Goal: Task Accomplishment & Management: Use online tool/utility

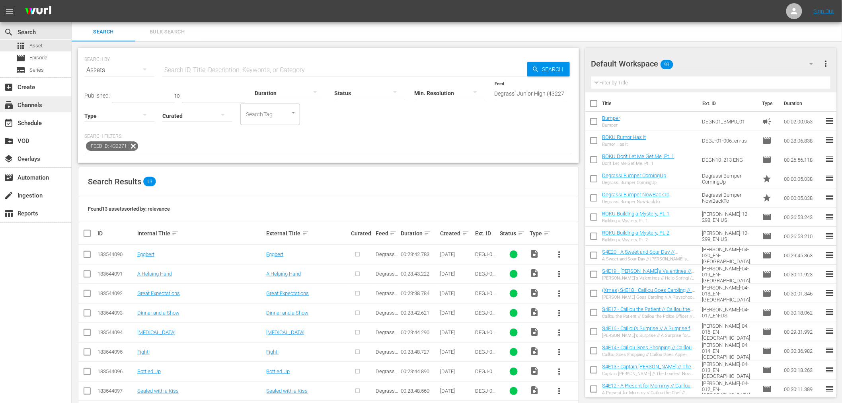
click at [24, 105] on div "subscriptions Channels" at bounding box center [22, 103] width 45 height 7
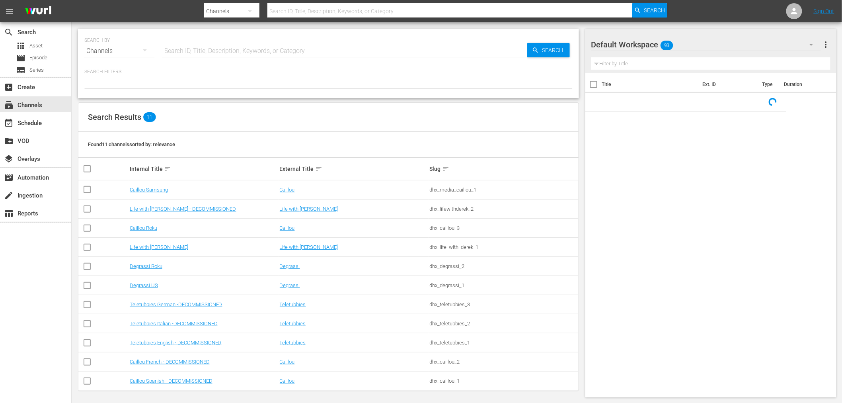
click at [129, 54] on div "Channels" at bounding box center [119, 51] width 70 height 22
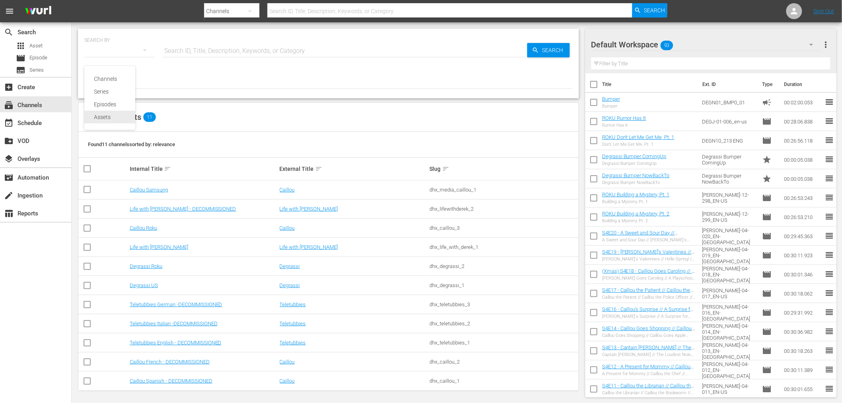
click at [108, 114] on div "Assets" at bounding box center [110, 117] width 32 height 13
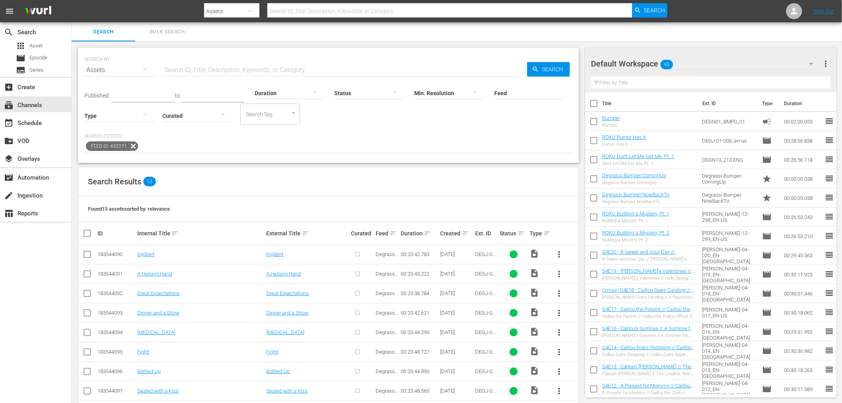
click at [498, 89] on input "Feed" at bounding box center [529, 93] width 70 height 29
click at [538, 119] on div "Degrassi High (432269)" at bounding box center [545, 114] width 89 height 19
type input "Degrassi High (432269)"
click at [563, 255] on span "more_vert" at bounding box center [560, 254] width 10 height 10
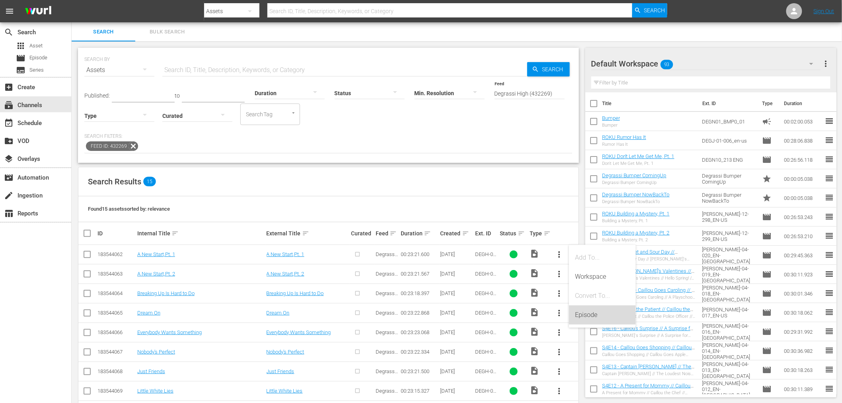
click at [583, 320] on div "Episode" at bounding box center [602, 314] width 54 height 19
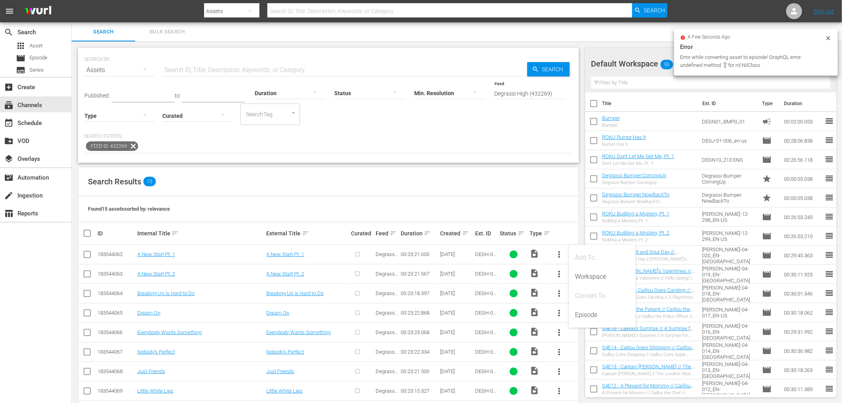
click at [827, 37] on icon at bounding box center [828, 38] width 6 height 6
click at [532, 93] on input "Degrassi High (432269)" at bounding box center [529, 93] width 70 height 29
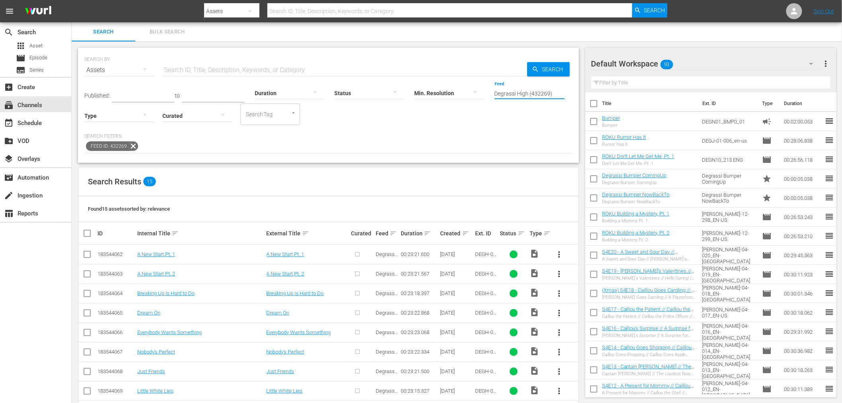
drag, startPoint x: 558, startPoint y: 93, endPoint x: 490, endPoint y: 98, distance: 67.8
click at [490, 98] on div "Published: to Duration Status Min. Resolution Feed Feed Title Degrassi High (43…" at bounding box center [328, 102] width 488 height 45
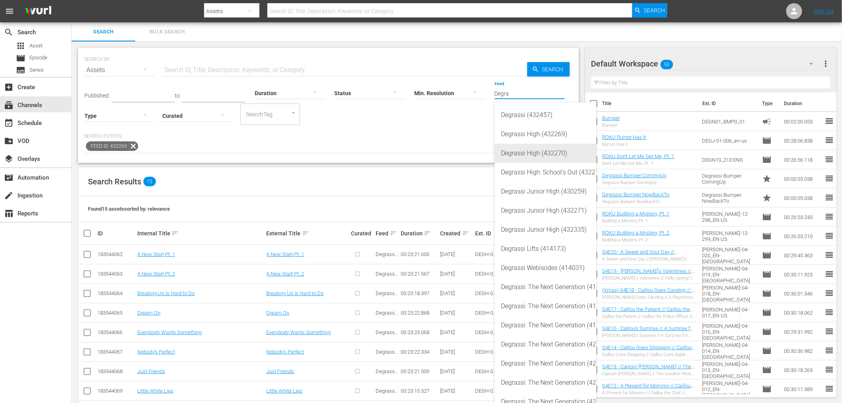
click at [547, 148] on div "Degrassi High (432270)" at bounding box center [545, 153] width 89 height 19
type input "Degrassi High (432270)"
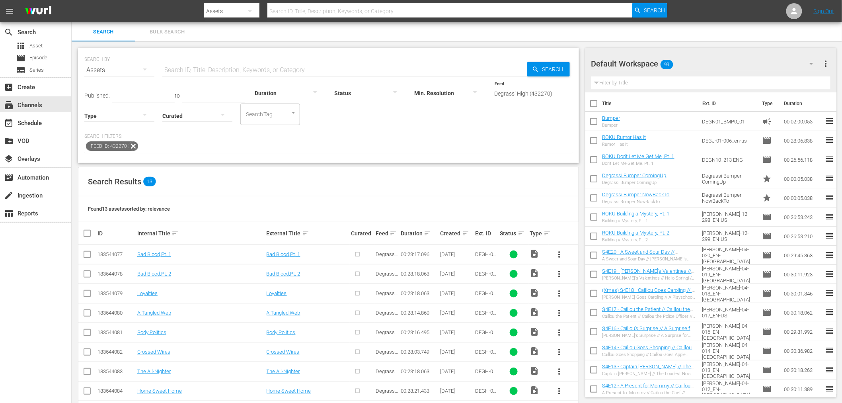
click at [564, 255] on span "more_vert" at bounding box center [560, 254] width 10 height 10
click at [589, 317] on div "Episode" at bounding box center [602, 314] width 54 height 19
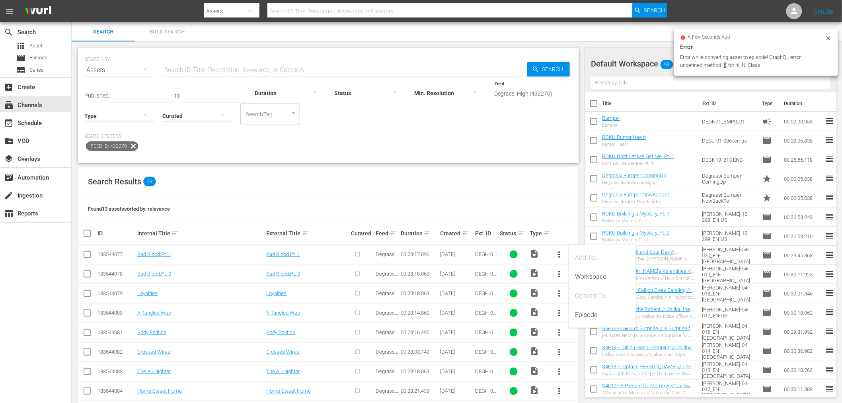
click at [832, 35] on div "a few seconds ago Error Error while converting asset to episode! GraphQL error:…" at bounding box center [756, 52] width 164 height 47
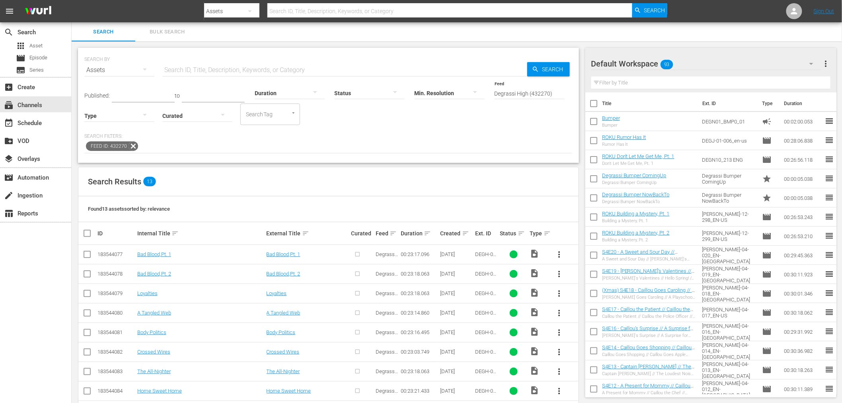
click at [551, 93] on input "Degrassi High (432270)" at bounding box center [529, 93] width 70 height 29
drag, startPoint x: 554, startPoint y: 91, endPoint x: 530, endPoint y: 93, distance: 23.9
click at [530, 93] on input "Degrassi High (432270)" at bounding box center [529, 93] width 70 height 29
click at [145, 255] on link "Bad Blood,Pt. 1" at bounding box center [154, 254] width 34 height 6
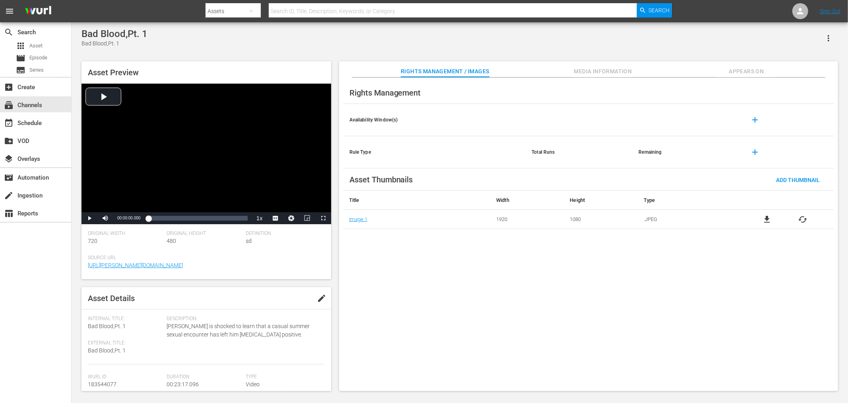
click at [605, 64] on button "Media Information" at bounding box center [604, 69] width 60 height 16
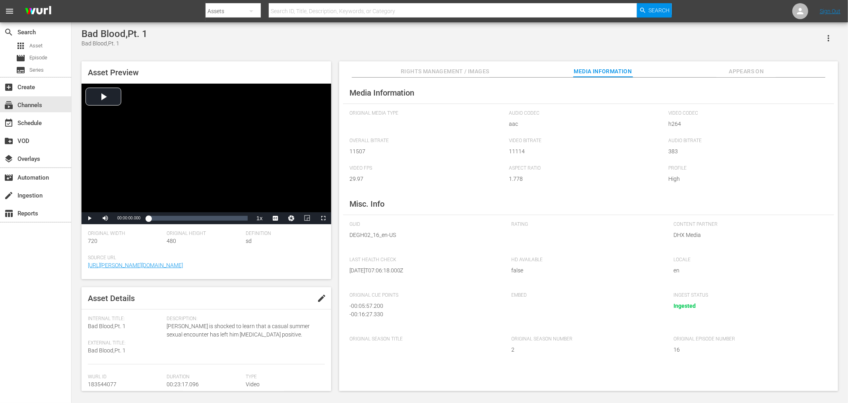
click at [753, 74] on span "Appears On" at bounding box center [747, 71] width 60 height 10
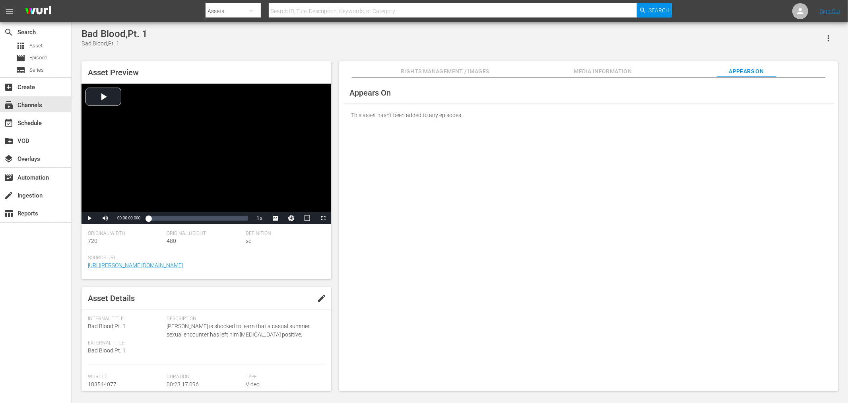
click at [584, 70] on span "Media Information" at bounding box center [604, 71] width 60 height 10
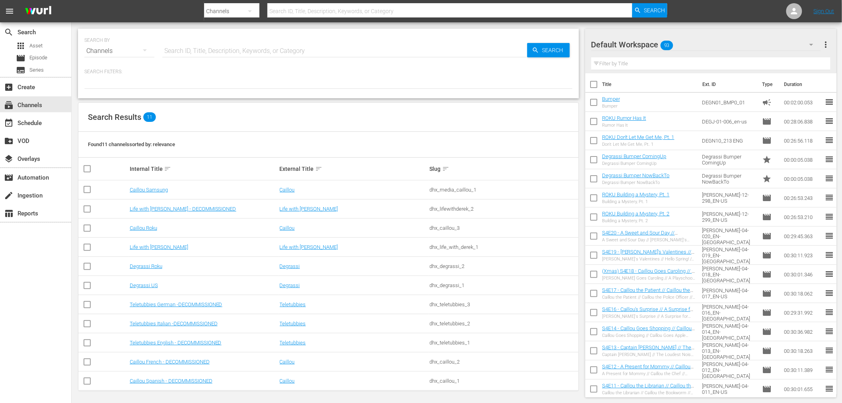
click at [99, 52] on div "Channels" at bounding box center [119, 51] width 70 height 22
drag, startPoint x: 108, startPoint y: 117, endPoint x: 147, endPoint y: 83, distance: 52.2
click at [108, 117] on div "Assets" at bounding box center [110, 117] width 32 height 13
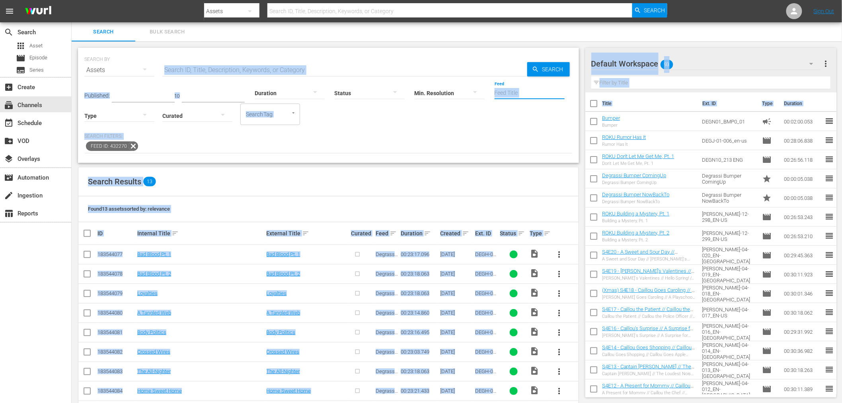
click at [516, 96] on input "Feed" at bounding box center [529, 93] width 70 height 29
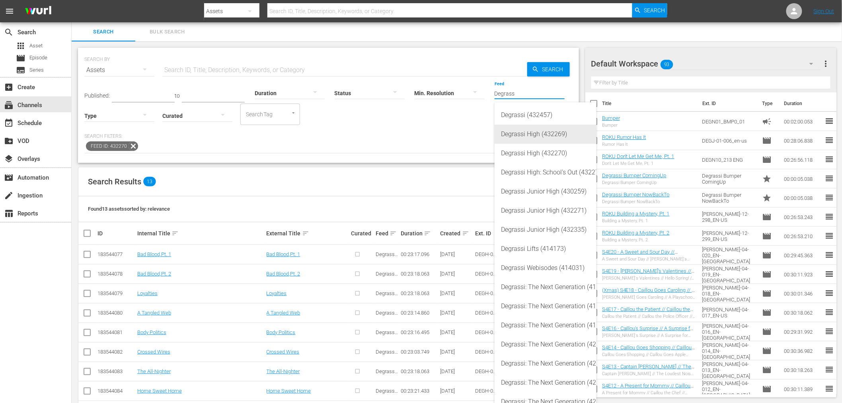
click at [562, 134] on div "Degrassi High (432269)" at bounding box center [545, 134] width 89 height 19
type input "Degrassi High (432269)"
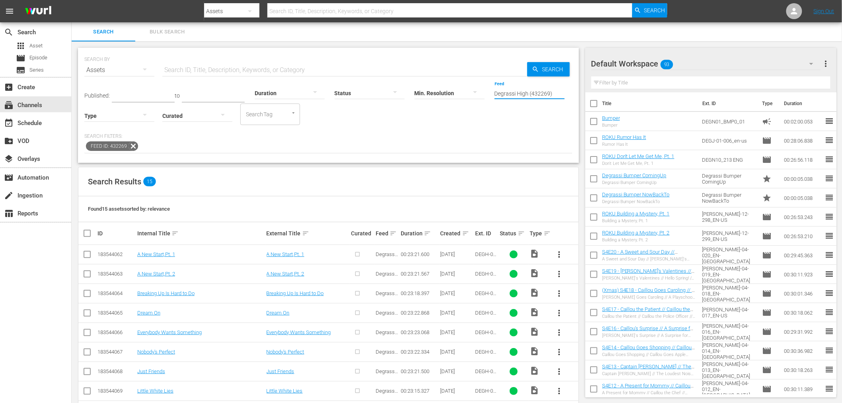
drag, startPoint x: 555, startPoint y: 92, endPoint x: 529, endPoint y: 93, distance: 25.9
click at [529, 93] on input "Degrassi High (432269)" at bounding box center [529, 93] width 70 height 29
click at [217, 72] on input "text" at bounding box center [344, 69] width 365 height 19
type input "K"
click at [546, 93] on input "Degrassi High (432269)" at bounding box center [529, 93] width 70 height 29
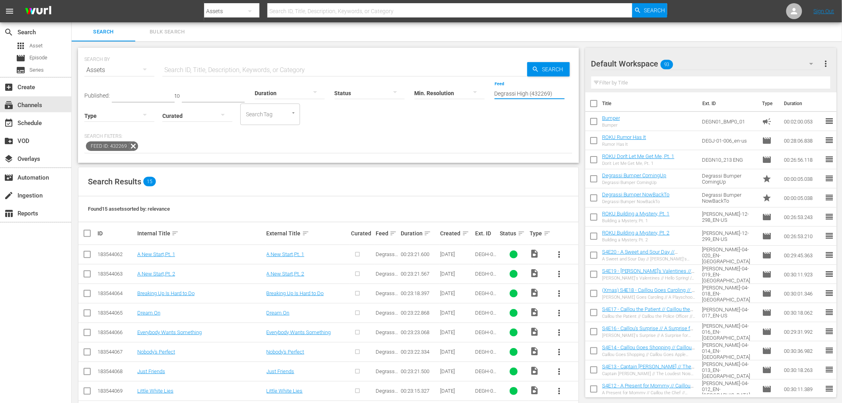
click at [547, 92] on input "Degrassi High (432269)" at bounding box center [529, 93] width 70 height 29
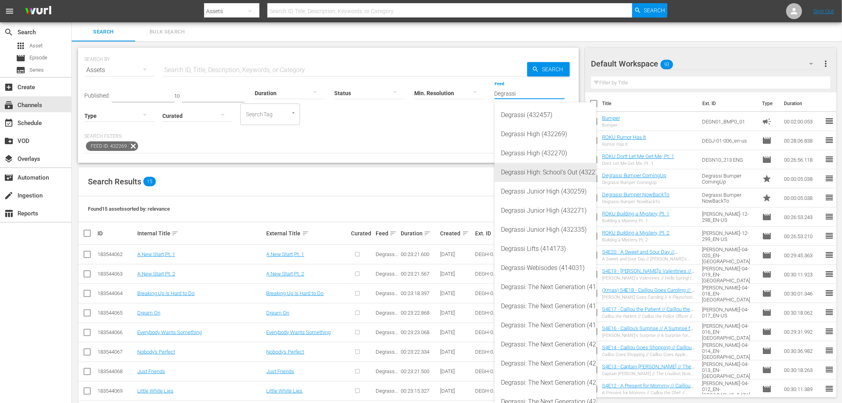
click at [574, 173] on div "Degrassi High: School's Out (432272)" at bounding box center [545, 172] width 89 height 19
type input "Degrassi High: School's Out (432272)"
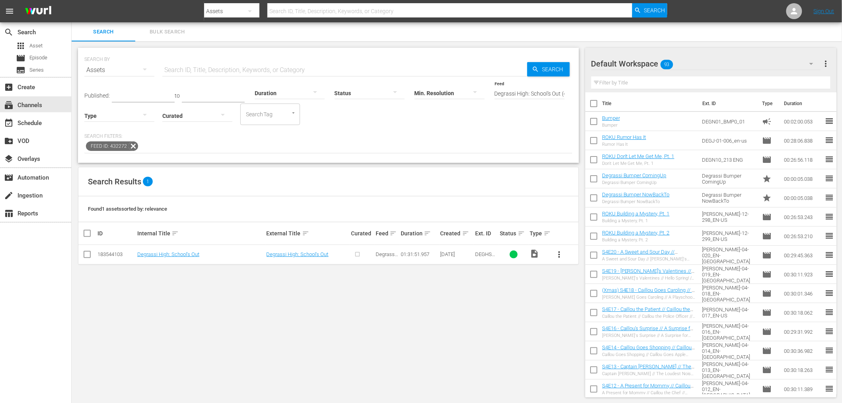
click at [562, 257] on span "more_vert" at bounding box center [560, 254] width 10 height 10
click at [593, 318] on div "Episode" at bounding box center [602, 314] width 54 height 19
click at [591, 315] on div "Episode" at bounding box center [602, 314] width 54 height 19
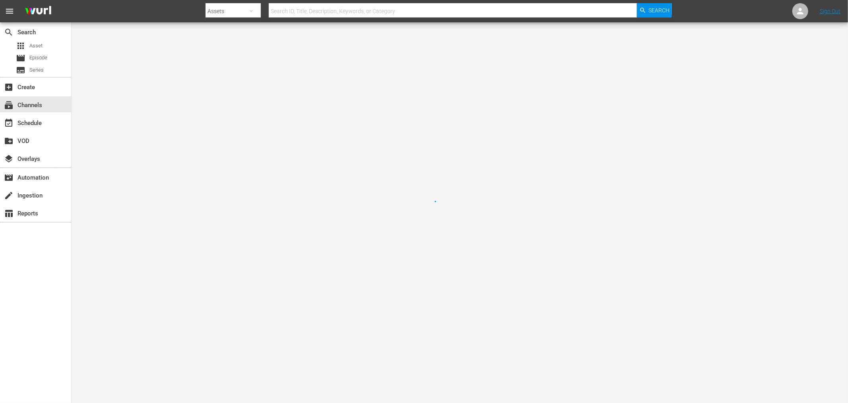
click at [462, 358] on div at bounding box center [424, 201] width 848 height 403
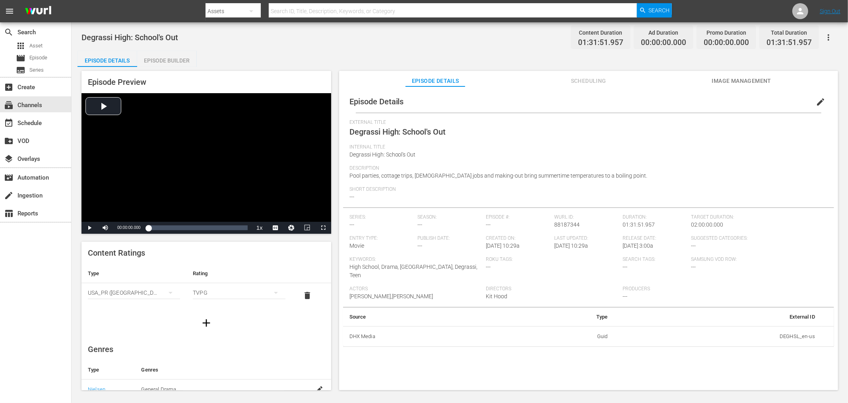
click at [544, 84] on div "Episode Details Scheduling Image Management" at bounding box center [588, 79] width 459 height 16
click at [568, 79] on span "Scheduling" at bounding box center [589, 81] width 60 height 10
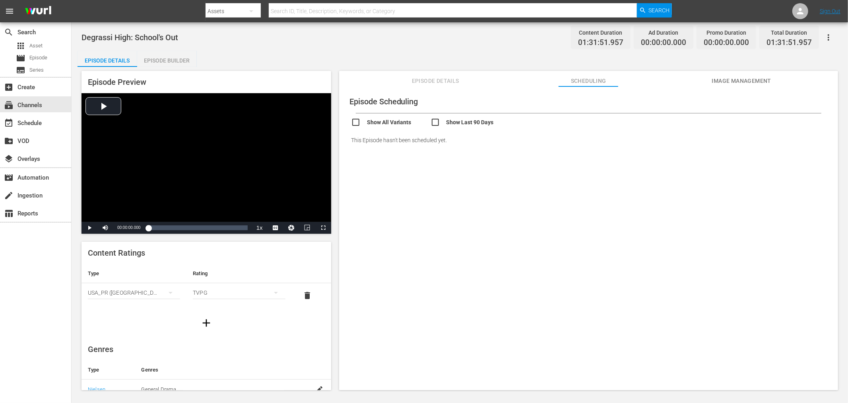
click at [750, 82] on span "Image Management" at bounding box center [742, 81] width 60 height 10
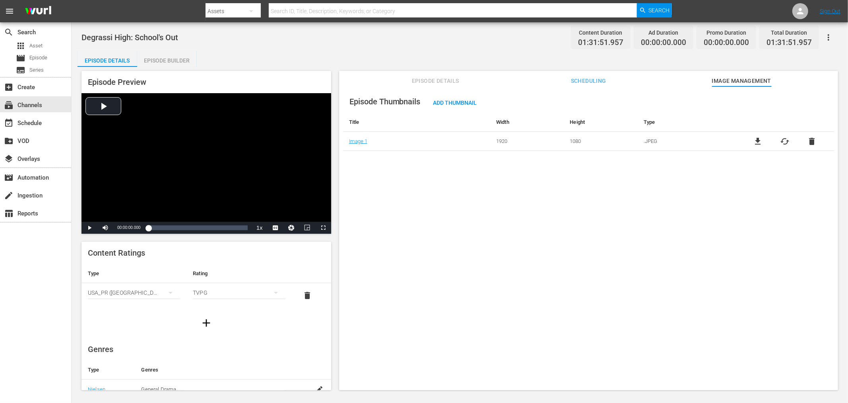
click at [420, 97] on span "Episode Thumbnails" at bounding box center [385, 102] width 71 height 10
click at [147, 60] on div "Episode Builder" at bounding box center [167, 60] width 60 height 19
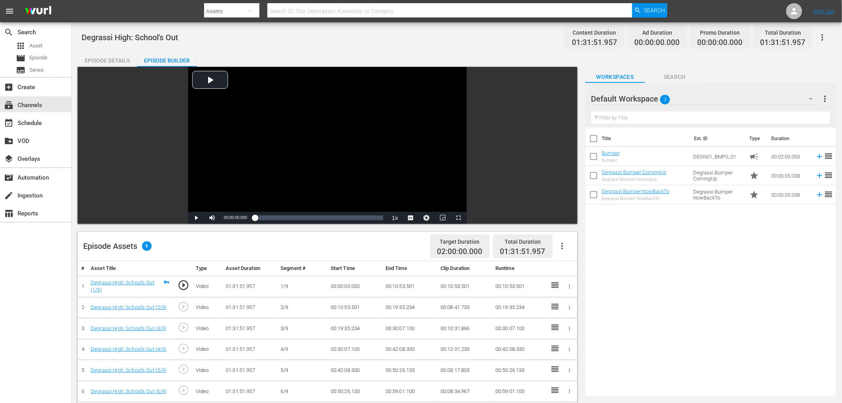
click at [821, 33] on icon "button" at bounding box center [822, 38] width 10 height 10
click at [785, 42] on div "Add Episode to Workspace" at bounding box center [765, 40] width 121 height 19
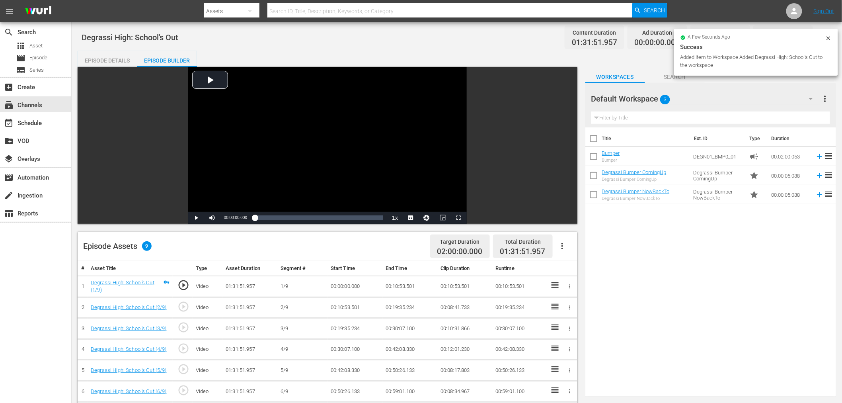
click at [703, 333] on div "Title Ext. ID Type Duration Bumper Bumper DEGN01_BMP0_01 campaign 00:02:00.053 …" at bounding box center [710, 260] width 251 height 266
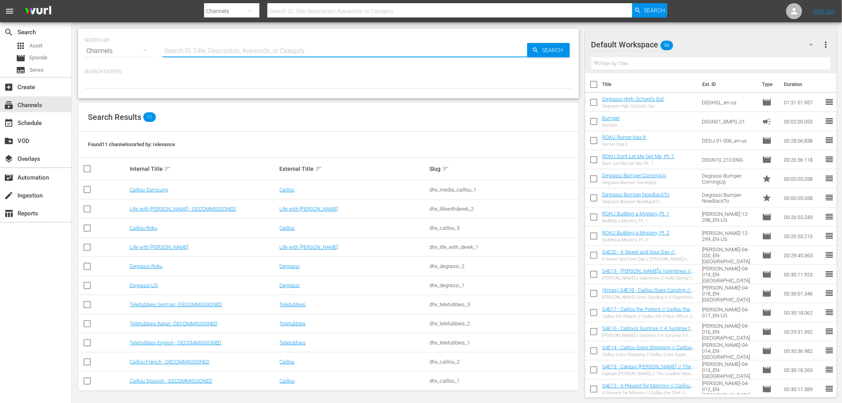
click at [430, 50] on input "text" at bounding box center [344, 50] width 365 height 19
click at [115, 54] on div "Channels" at bounding box center [119, 51] width 70 height 22
click at [117, 113] on div "Assets" at bounding box center [110, 117] width 32 height 13
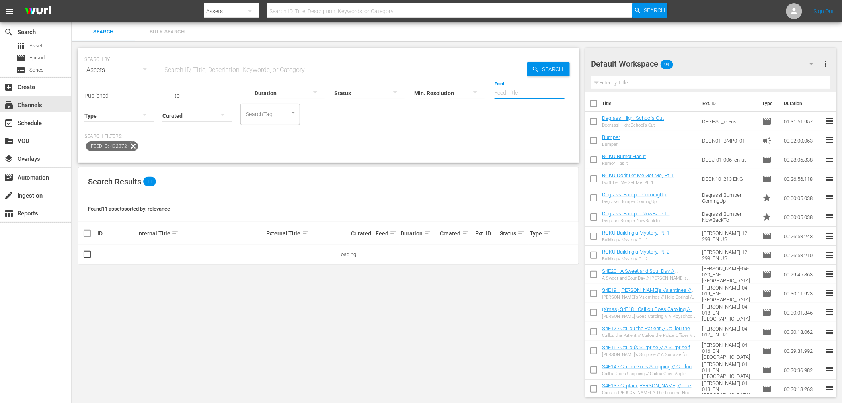
click at [510, 94] on input "Feed" at bounding box center [529, 93] width 70 height 29
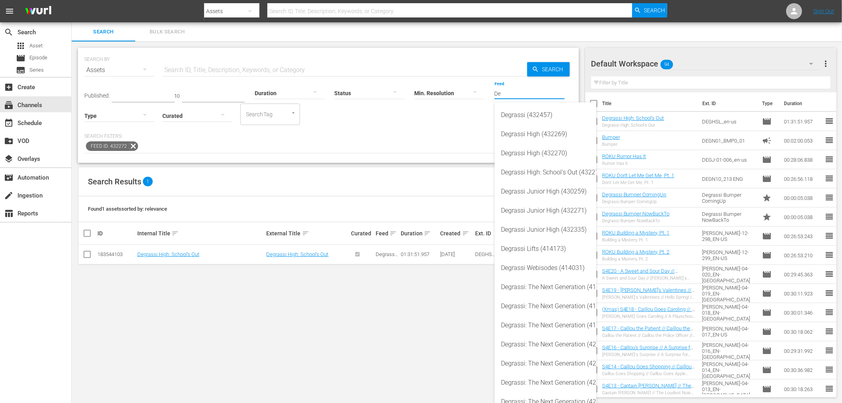
type input "D"
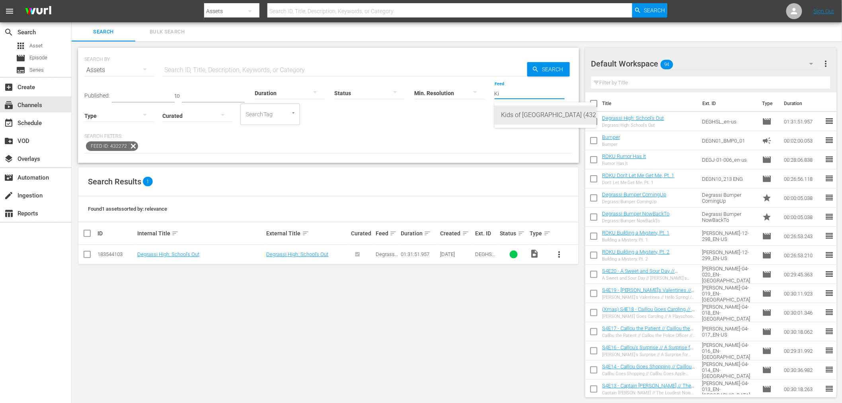
click at [539, 120] on div "Kids of [GEOGRAPHIC_DATA] (432273)" at bounding box center [545, 114] width 89 height 19
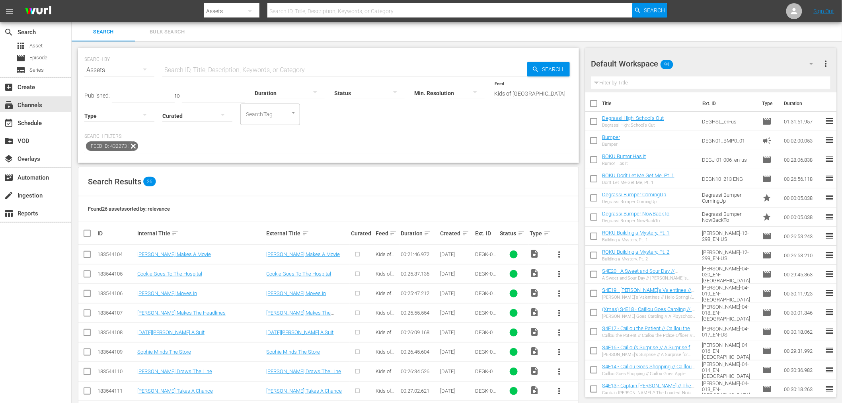
click at [562, 255] on span "more_vert" at bounding box center [560, 254] width 10 height 10
click at [594, 312] on div "Episode" at bounding box center [602, 314] width 54 height 19
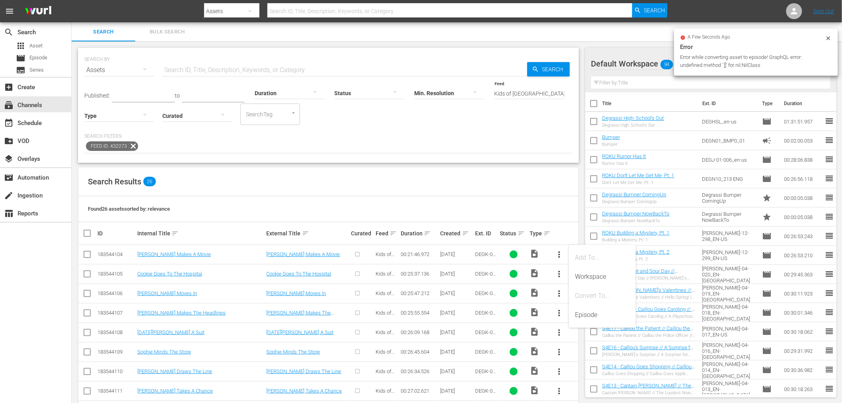
click at [829, 35] on icon at bounding box center [828, 38] width 6 height 6
click at [560, 90] on input "Kids of [GEOGRAPHIC_DATA] (432273)" at bounding box center [529, 93] width 70 height 29
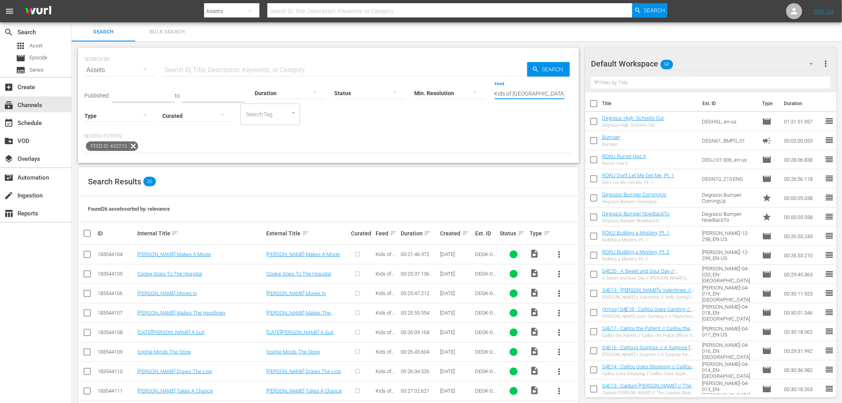
scroll to position [0, 9]
drag, startPoint x: 551, startPoint y: 93, endPoint x: 615, endPoint y: 101, distance: 64.5
click at [611, 95] on div "Search Bulk Search SEARCH BY Search By Assets Search ID, Title, Description, Ke…" at bounding box center [457, 345] width 770 height 646
click at [495, 119] on div "Published: to Duration Status Min. Resolution Feed Feed Title Kids of Degrassi …" at bounding box center [328, 102] width 488 height 45
drag, startPoint x: 551, startPoint y: 91, endPoint x: 756, endPoint y: 88, distance: 205.3
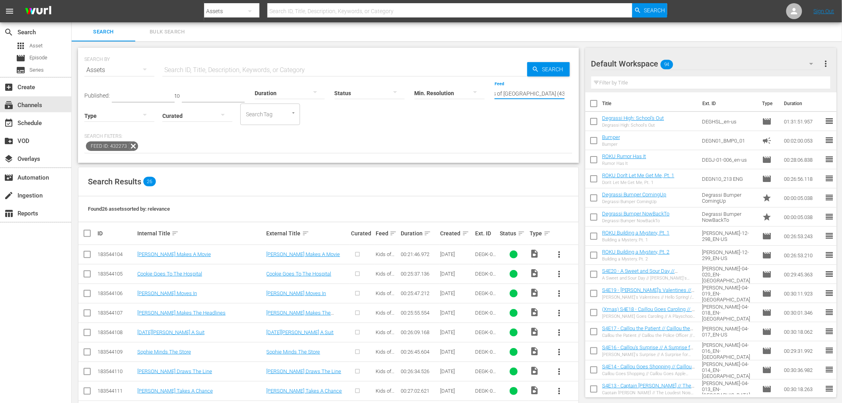
click at [754, 89] on div "Search Bulk Search SEARCH BY Search By Assets Search ID, Title, Description, Ke…" at bounding box center [457, 345] width 770 height 646
type input "Kids of [GEOGRAPHIC_DATA]"
drag, startPoint x: 376, startPoint y: 186, endPoint x: 391, endPoint y: 206, distance: 24.8
click at [377, 186] on div "Search Results 26" at bounding box center [328, 181] width 500 height 29
